Goal: Transaction & Acquisition: Purchase product/service

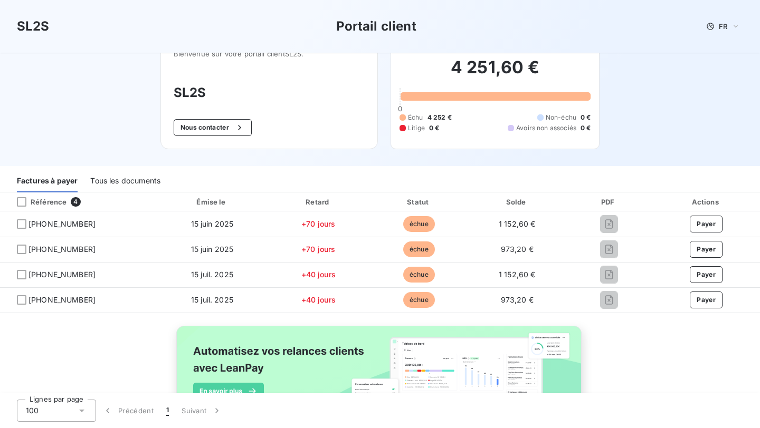
scroll to position [26, 0]
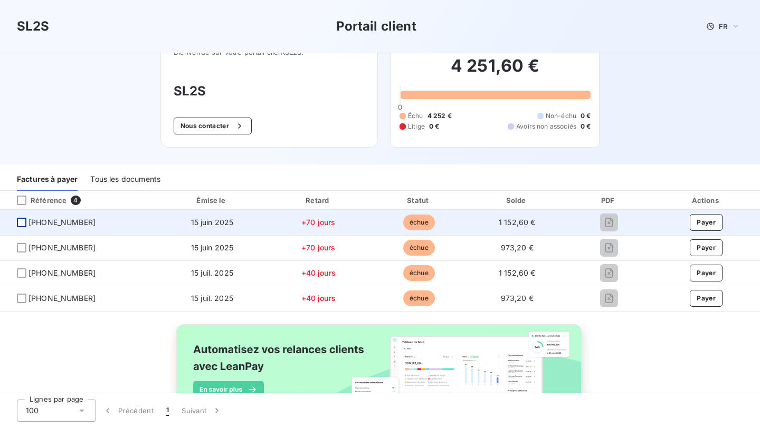
click at [22, 223] on div at bounding box center [21, 222] width 9 height 9
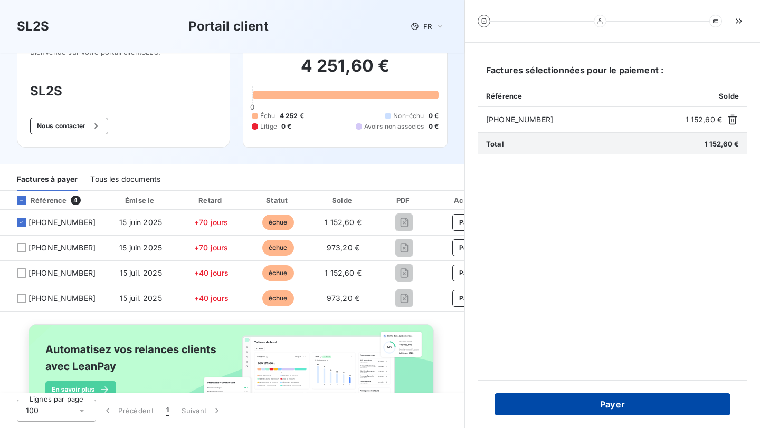
click at [574, 404] on button "Payer" at bounding box center [612, 404] width 236 height 22
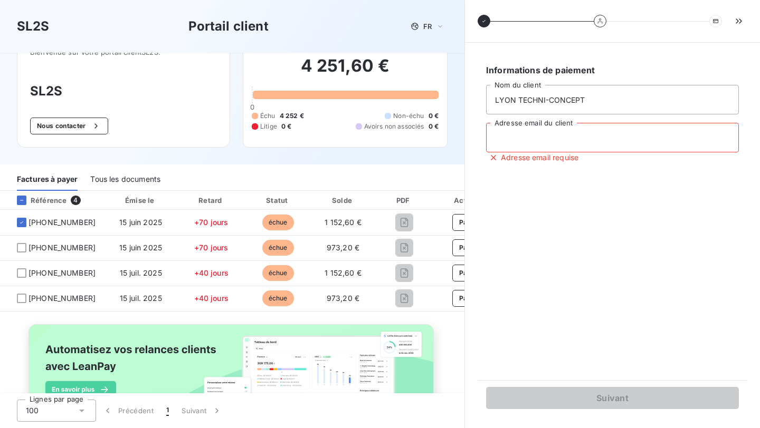
click at [528, 143] on input "Adresse email du client" at bounding box center [612, 138] width 253 height 30
type input "info@ltclyon.fr"
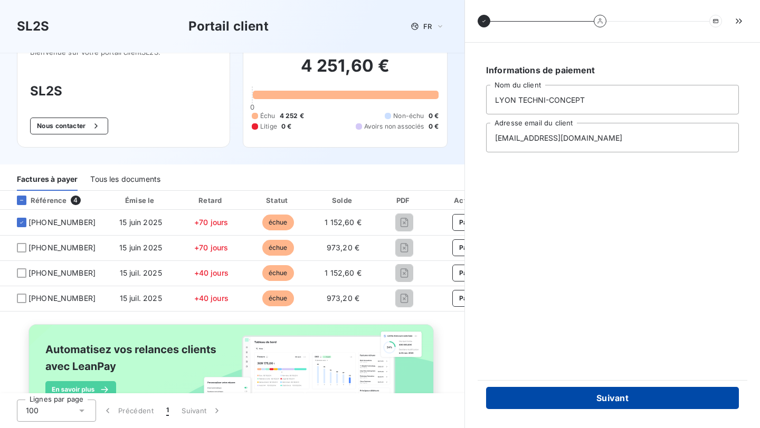
click at [594, 395] on button "Suivant" at bounding box center [612, 398] width 253 height 22
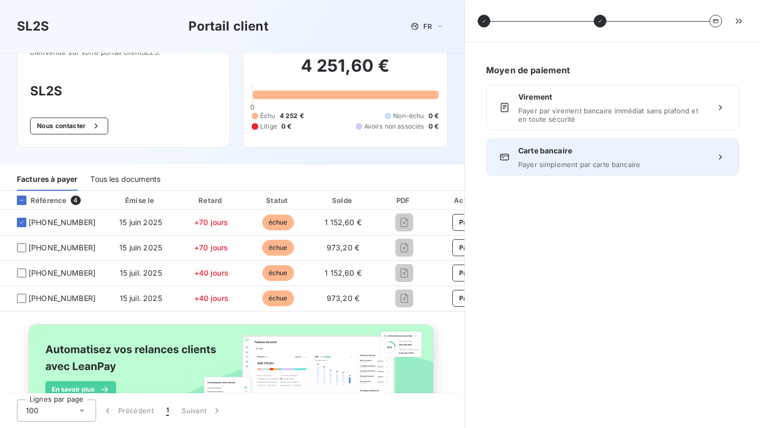
click at [553, 165] on span "Payer simplement par carte bancaire" at bounding box center [612, 164] width 188 height 8
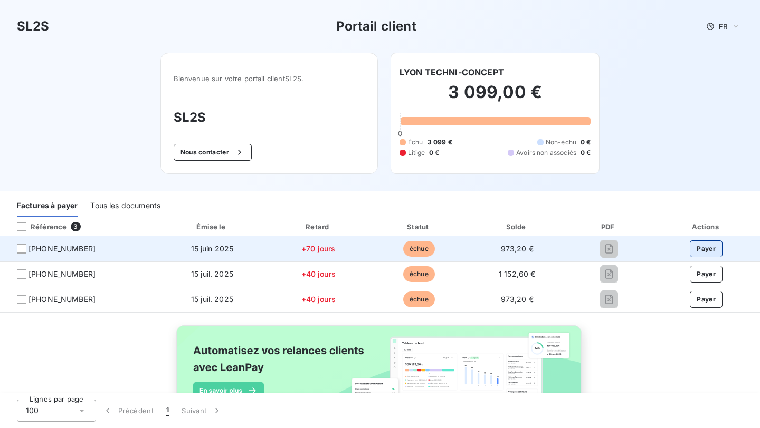
click at [708, 250] on button "Payer" at bounding box center [705, 249] width 33 height 17
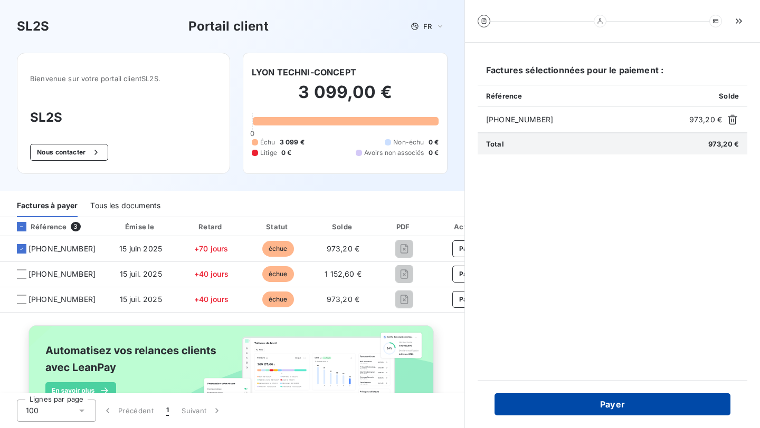
click at [597, 403] on button "Payer" at bounding box center [612, 404] width 236 height 22
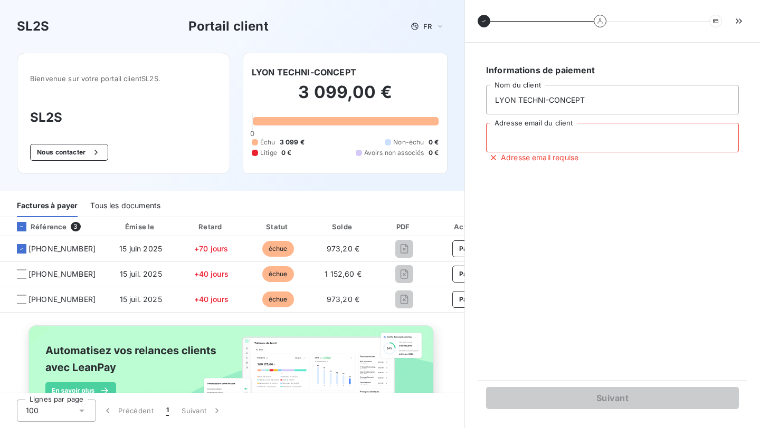
click at [532, 128] on input "Adresse email du client" at bounding box center [612, 138] width 253 height 30
type input "[EMAIL_ADDRESS][DOMAIN_NAME]"
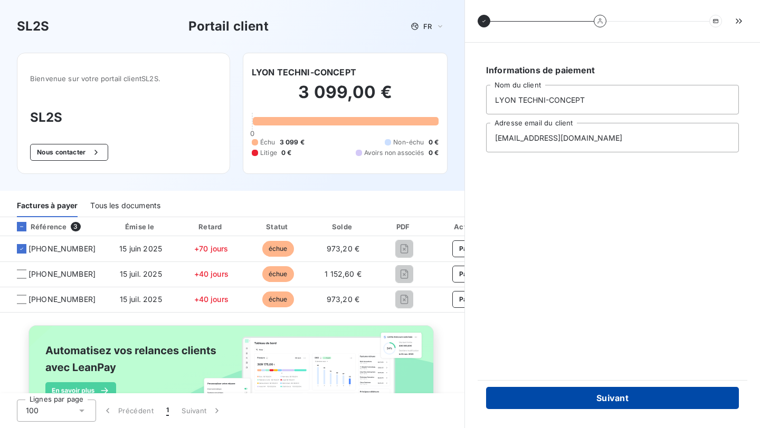
click at [583, 397] on button "Suivant" at bounding box center [612, 398] width 253 height 22
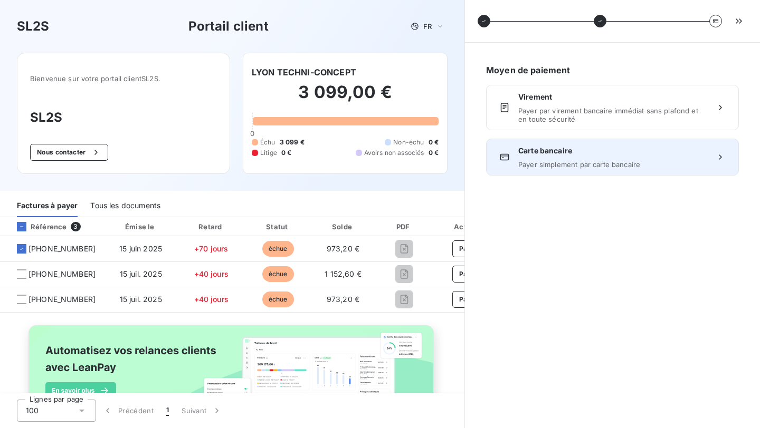
click at [586, 169] on div "Carte bancaire Payer simplement par carte bancaire" at bounding box center [612, 157] width 253 height 37
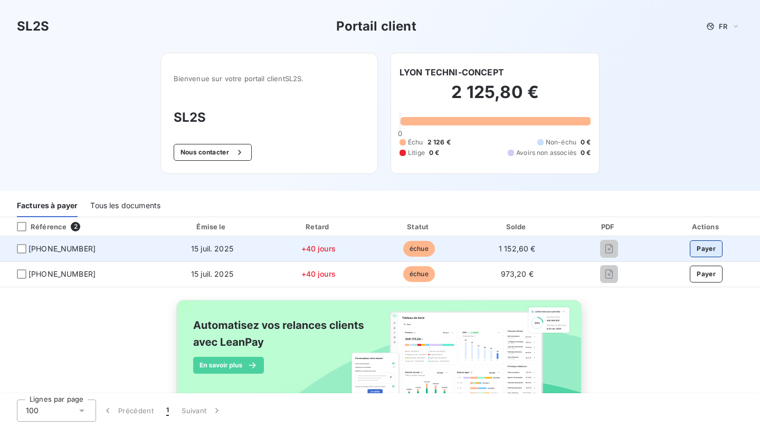
click at [705, 247] on button "Payer" at bounding box center [705, 249] width 33 height 17
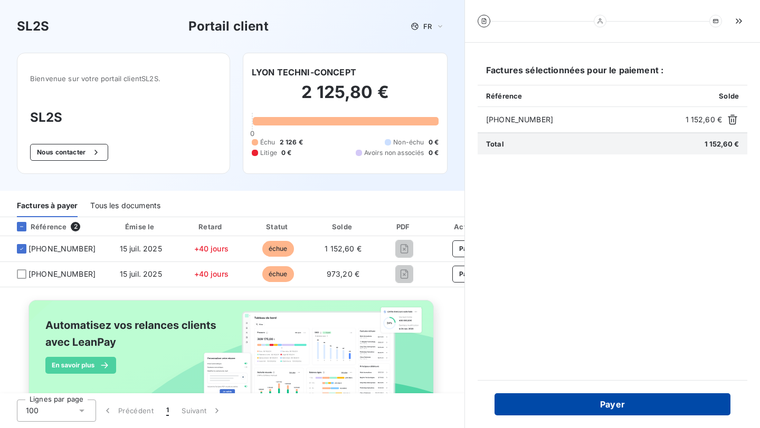
click at [585, 409] on button "Payer" at bounding box center [612, 404] width 236 height 22
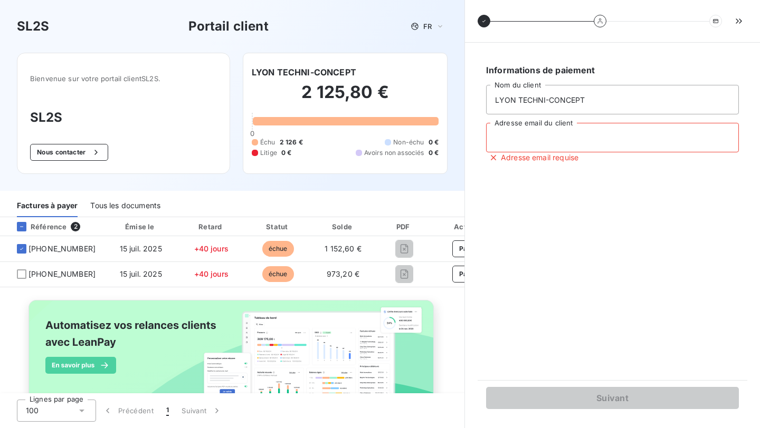
click at [539, 140] on input "Adresse email du client" at bounding box center [612, 138] width 253 height 30
type input "[EMAIL_ADDRESS][DOMAIN_NAME]"
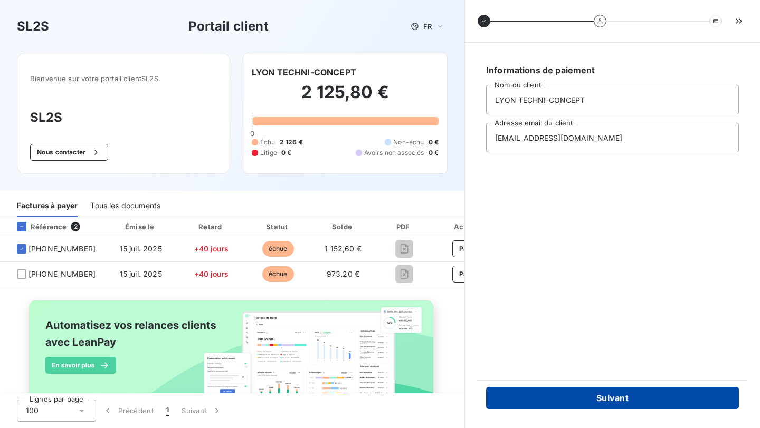
click at [582, 401] on button "Suivant" at bounding box center [612, 398] width 253 height 22
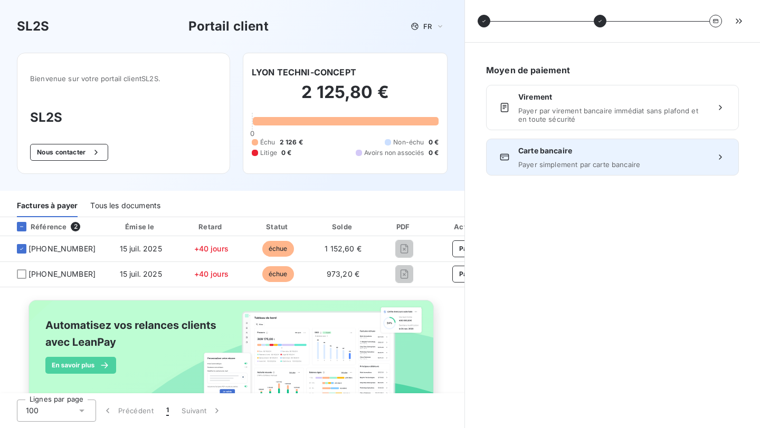
click at [578, 161] on span "Payer simplement par carte bancaire" at bounding box center [612, 164] width 188 height 8
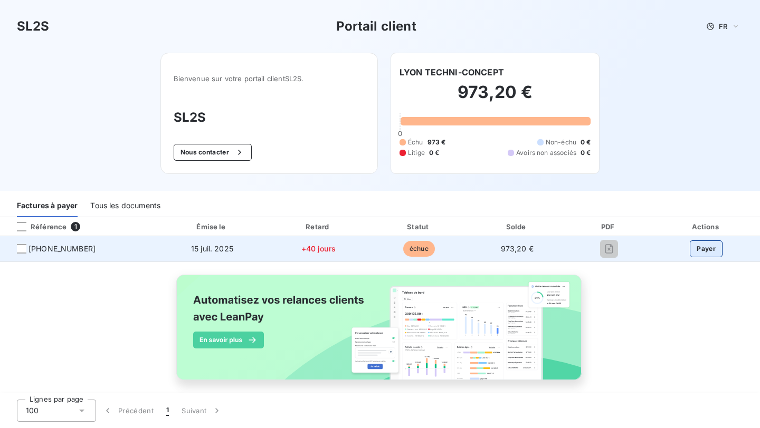
click at [706, 249] on button "Payer" at bounding box center [705, 249] width 33 height 17
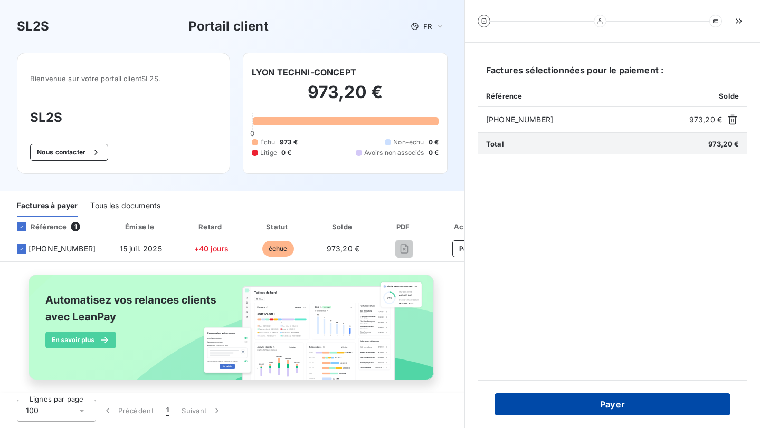
click at [595, 405] on button "Payer" at bounding box center [612, 404] width 236 height 22
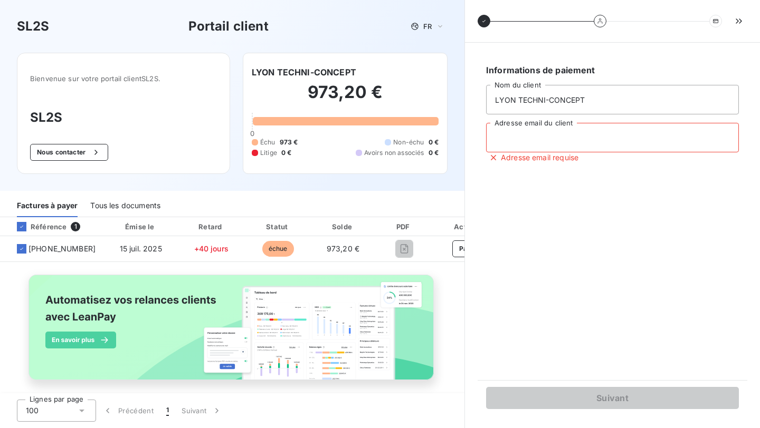
click at [569, 146] on input "Adresse email du client" at bounding box center [612, 138] width 253 height 30
type input "[EMAIL_ADDRESS][DOMAIN_NAME]"
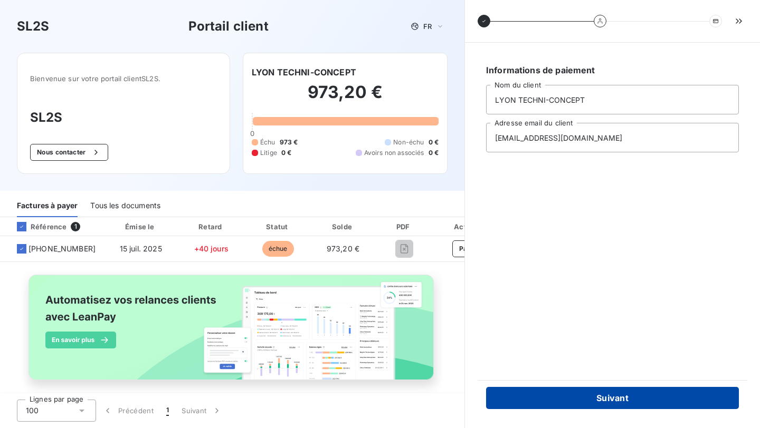
click at [562, 396] on button "Suivant" at bounding box center [612, 398] width 253 height 22
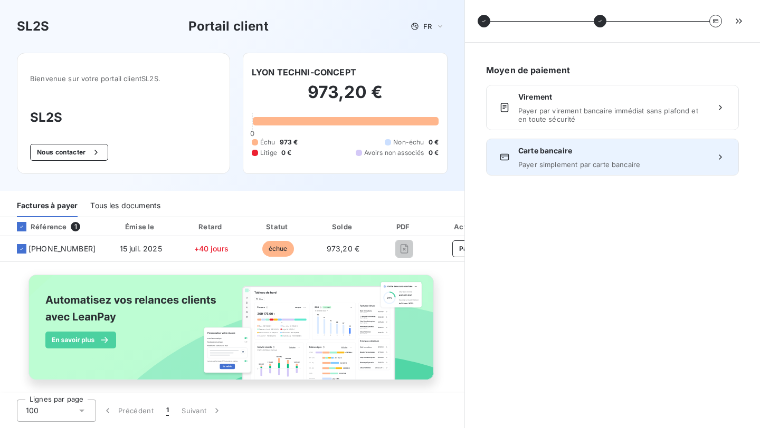
click at [568, 165] on span "Payer simplement par carte bancaire" at bounding box center [612, 164] width 188 height 8
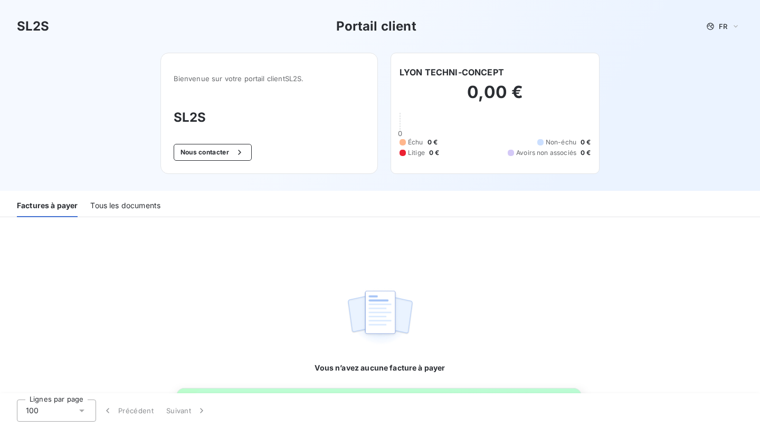
click at [133, 210] on div "Tous les documents" at bounding box center [125, 206] width 70 height 22
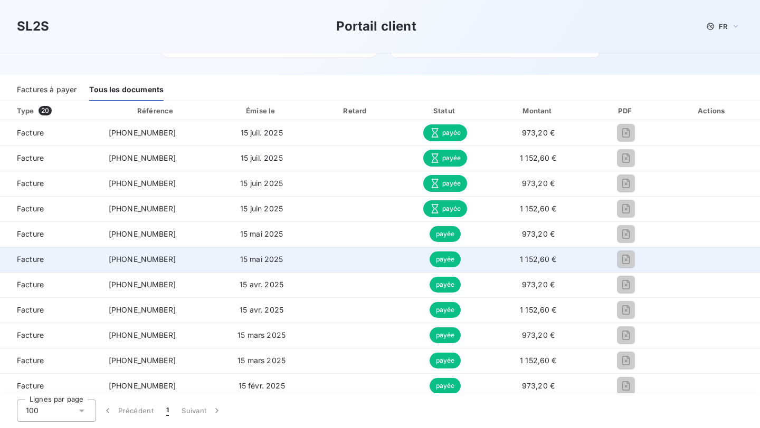
scroll to position [110, 0]
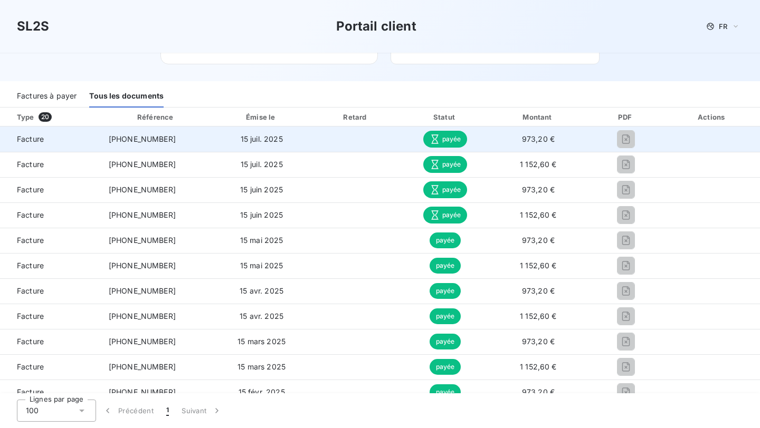
click at [42, 141] on span "Facture" at bounding box center [49, 139] width 83 height 11
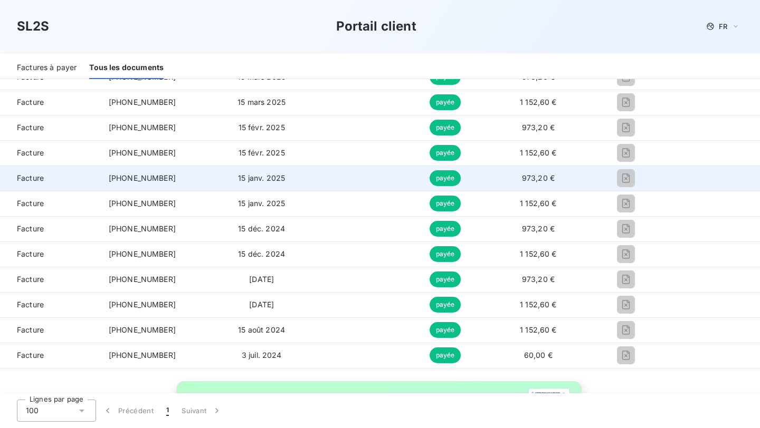
scroll to position [0, 0]
